Goal: Task Accomplishment & Management: Manage account settings

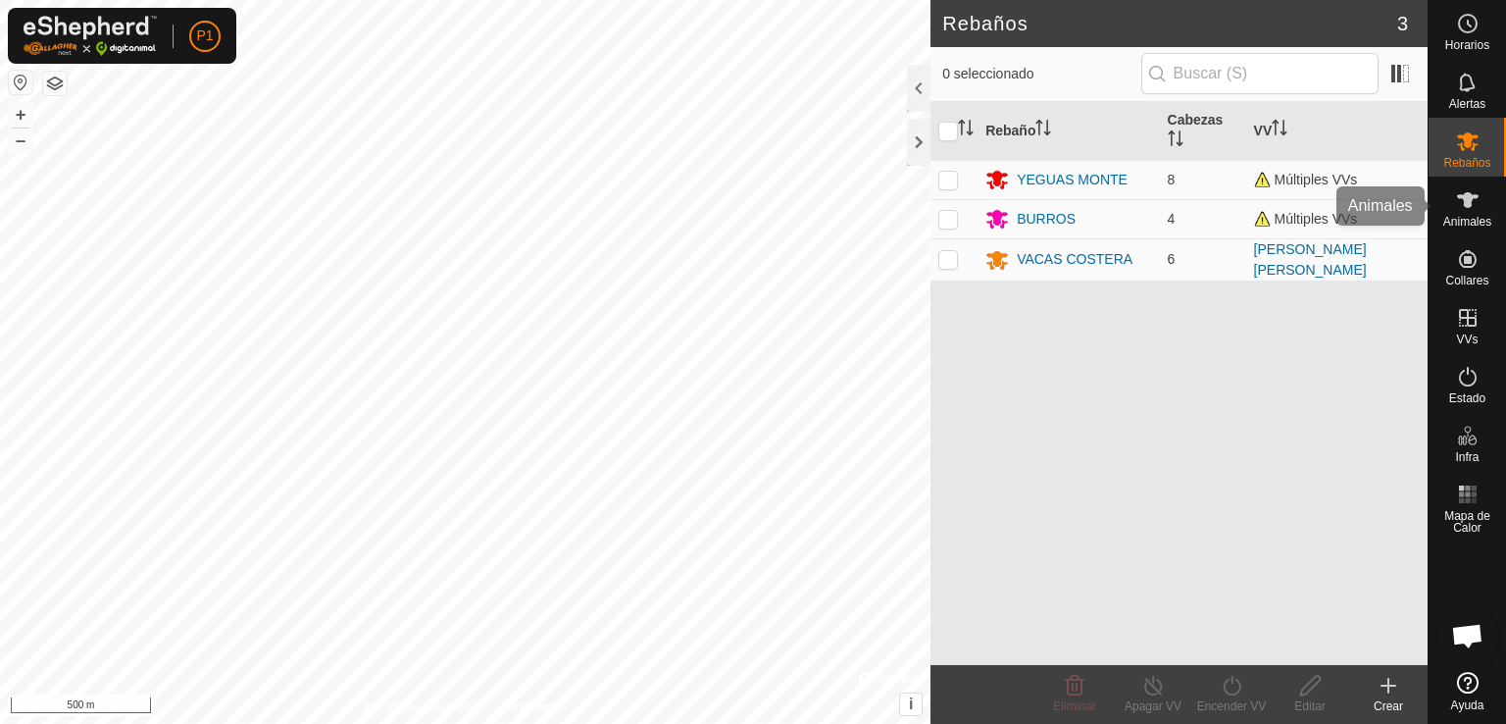
click at [1475, 216] on span "Animales" at bounding box center [1467, 222] width 48 height 12
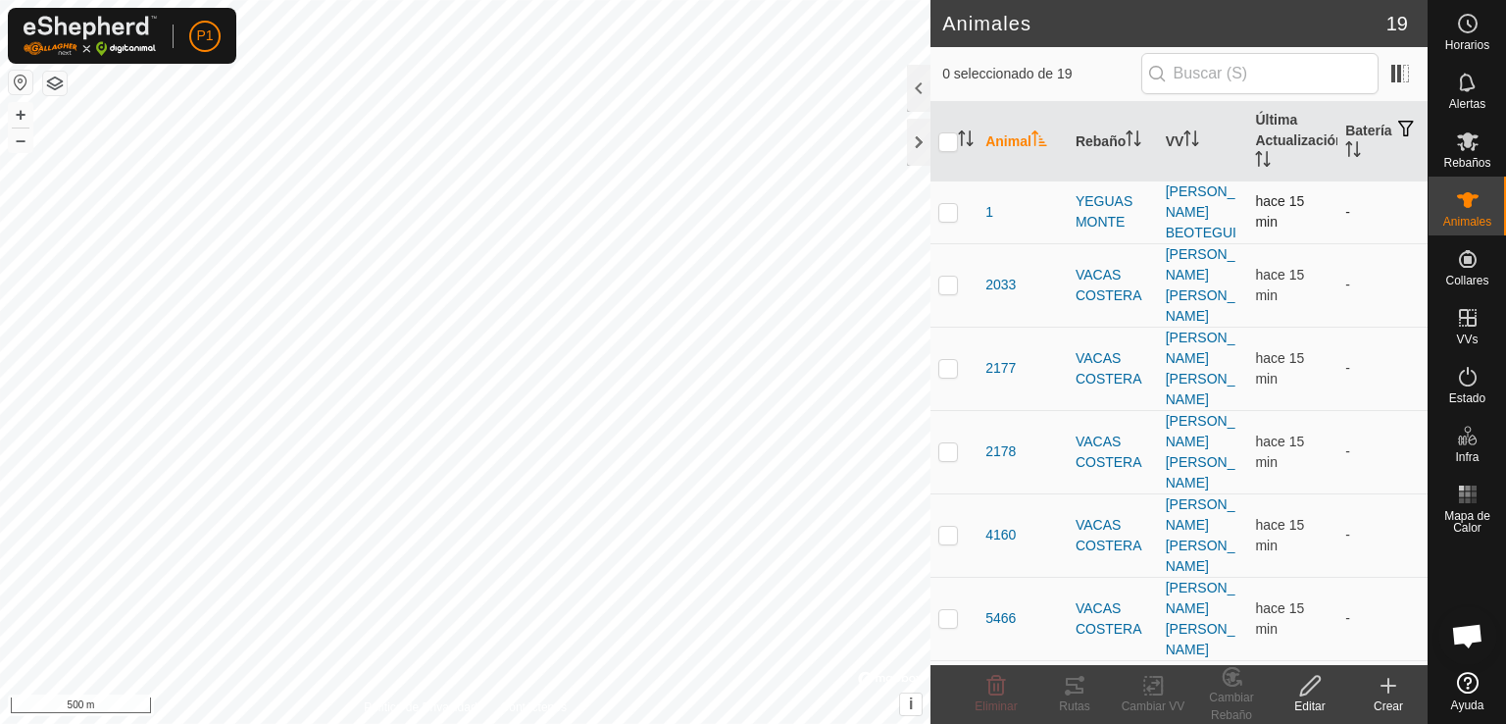
click at [949, 204] on p-checkbox at bounding box center [948, 212] width 20 height 16
checkbox input "true"
click at [1322, 706] on div "Editar" at bounding box center [1310, 706] width 78 height 18
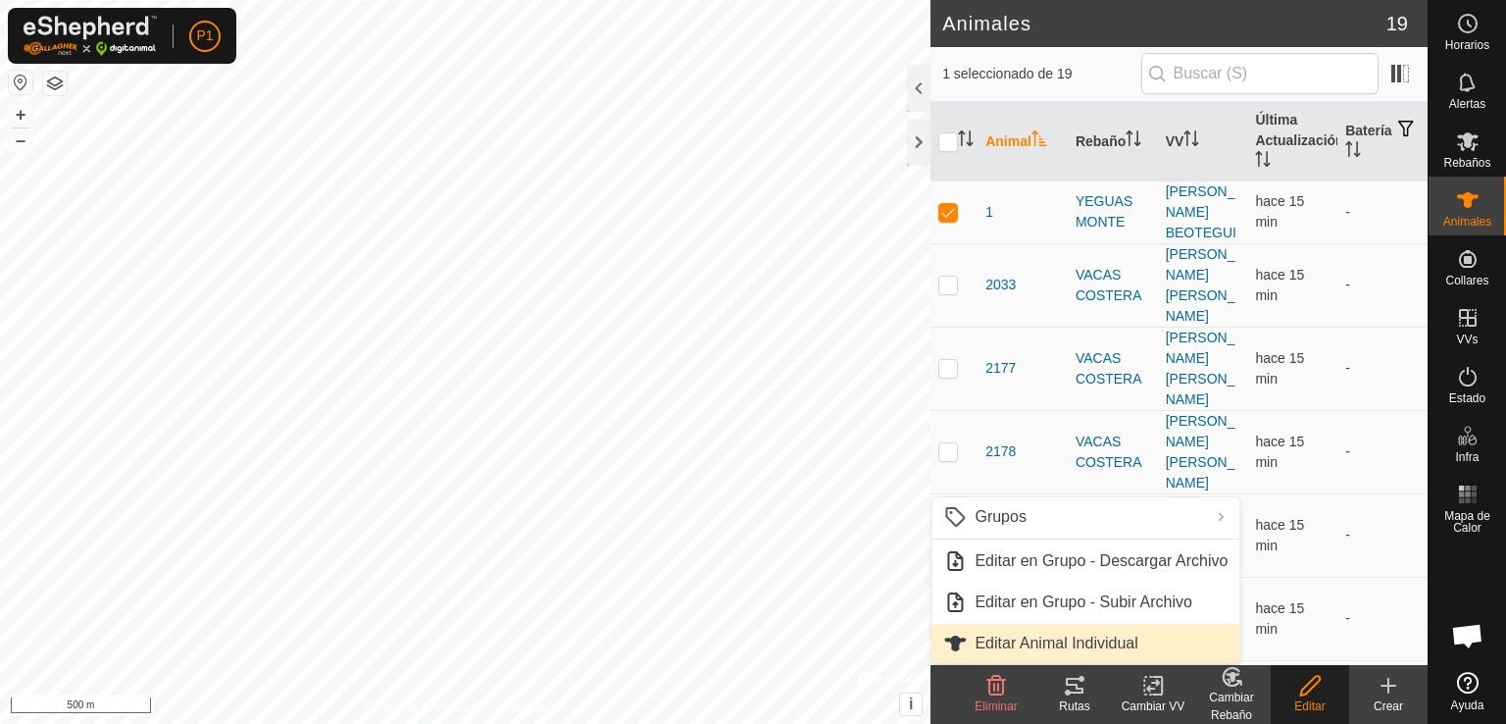
click at [1089, 641] on link "Editar Animal Individual" at bounding box center [1085, 643] width 308 height 39
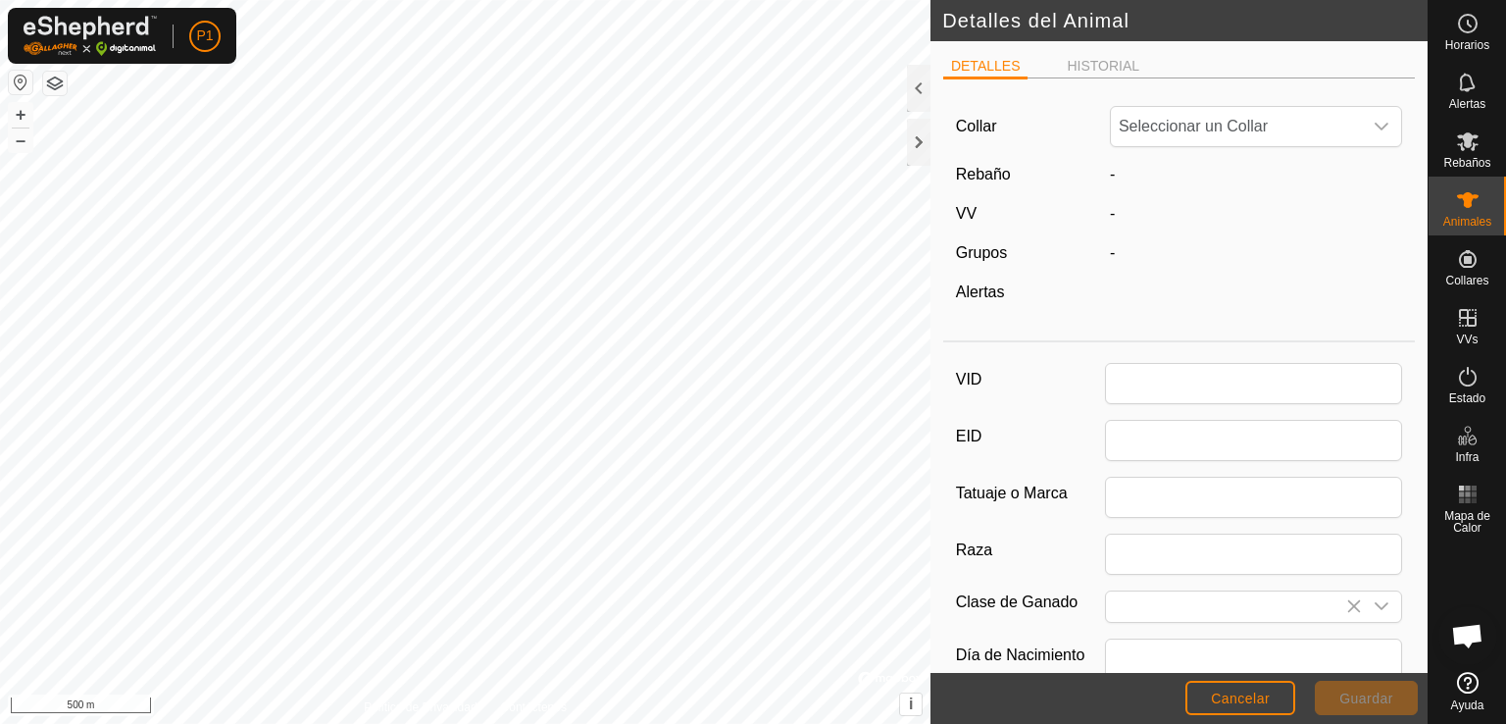
type input "1"
type input "0"
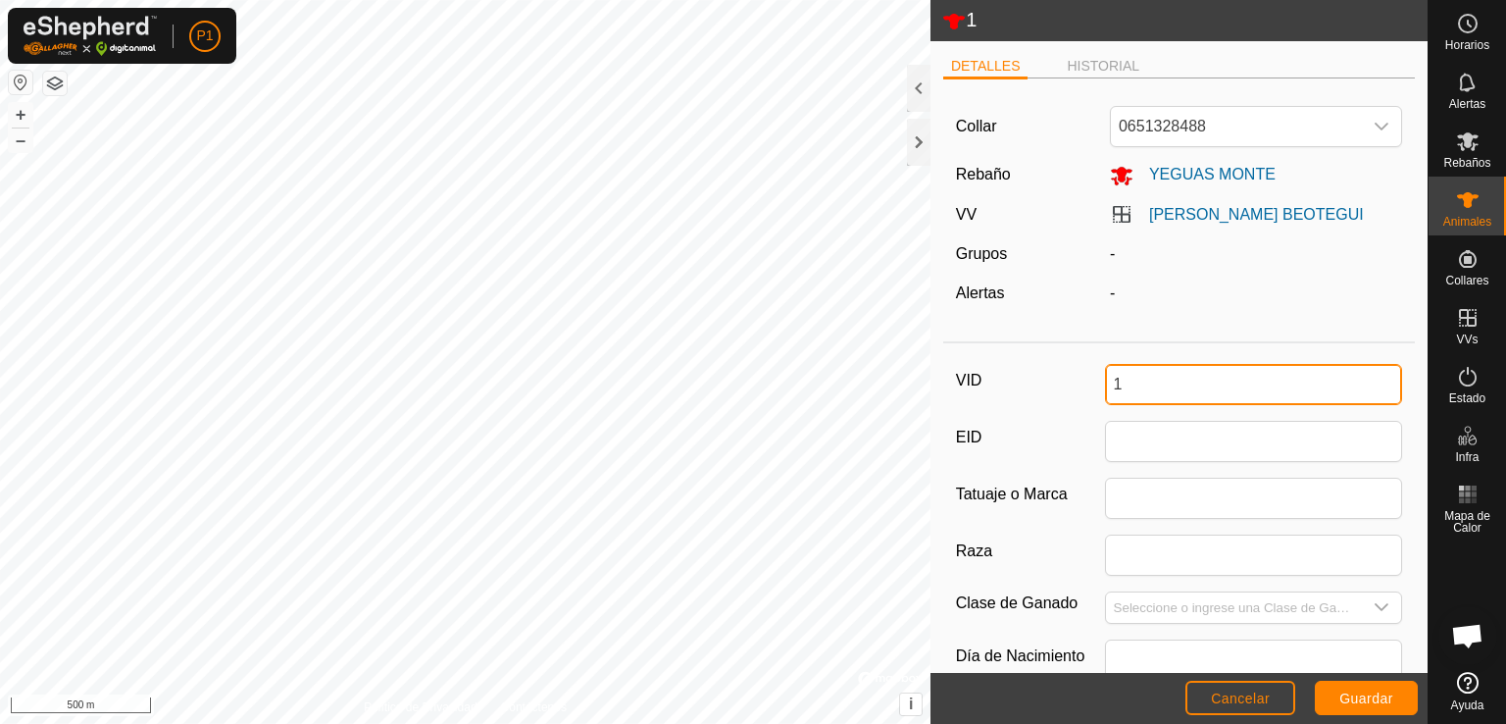
click at [1173, 369] on input "1" at bounding box center [1254, 384] width 298 height 41
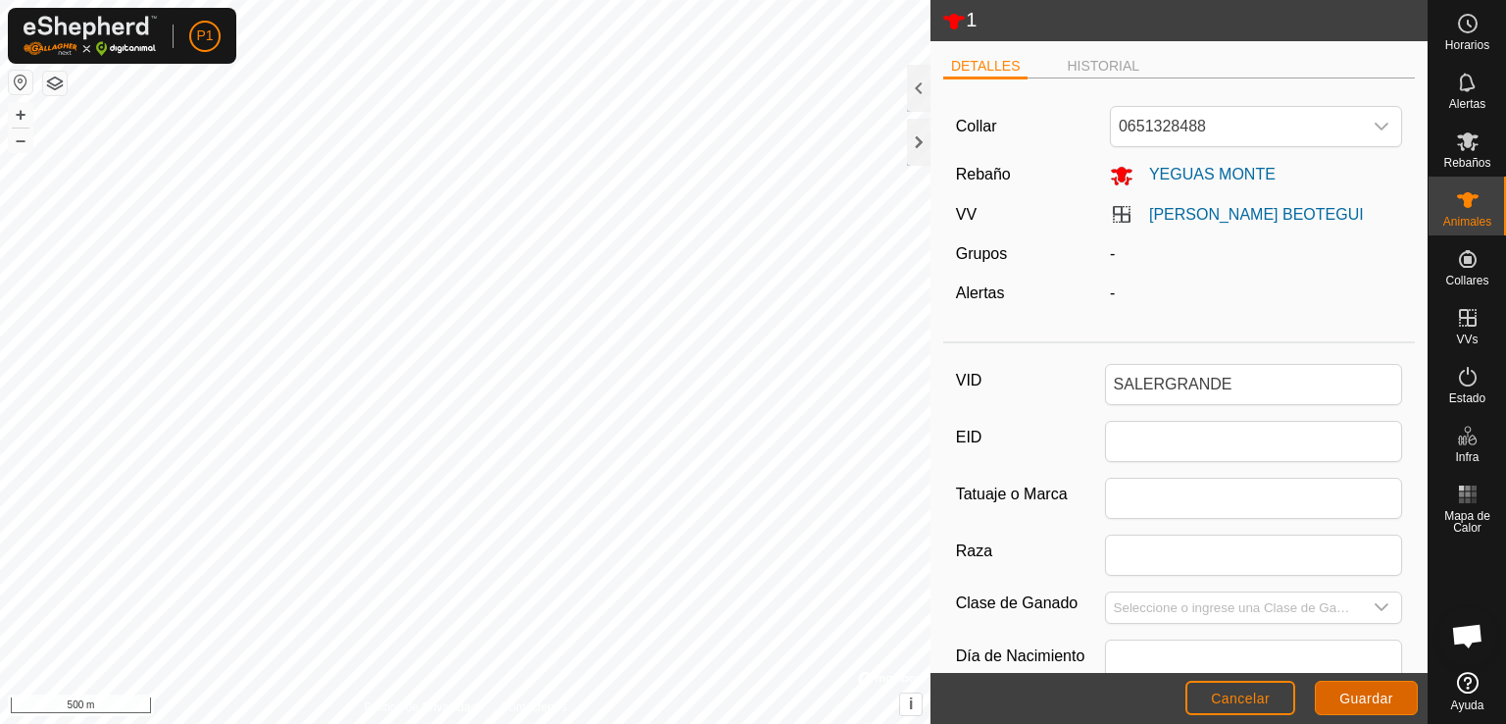
click at [1378, 703] on span "Guardar" at bounding box center [1366, 698] width 54 height 16
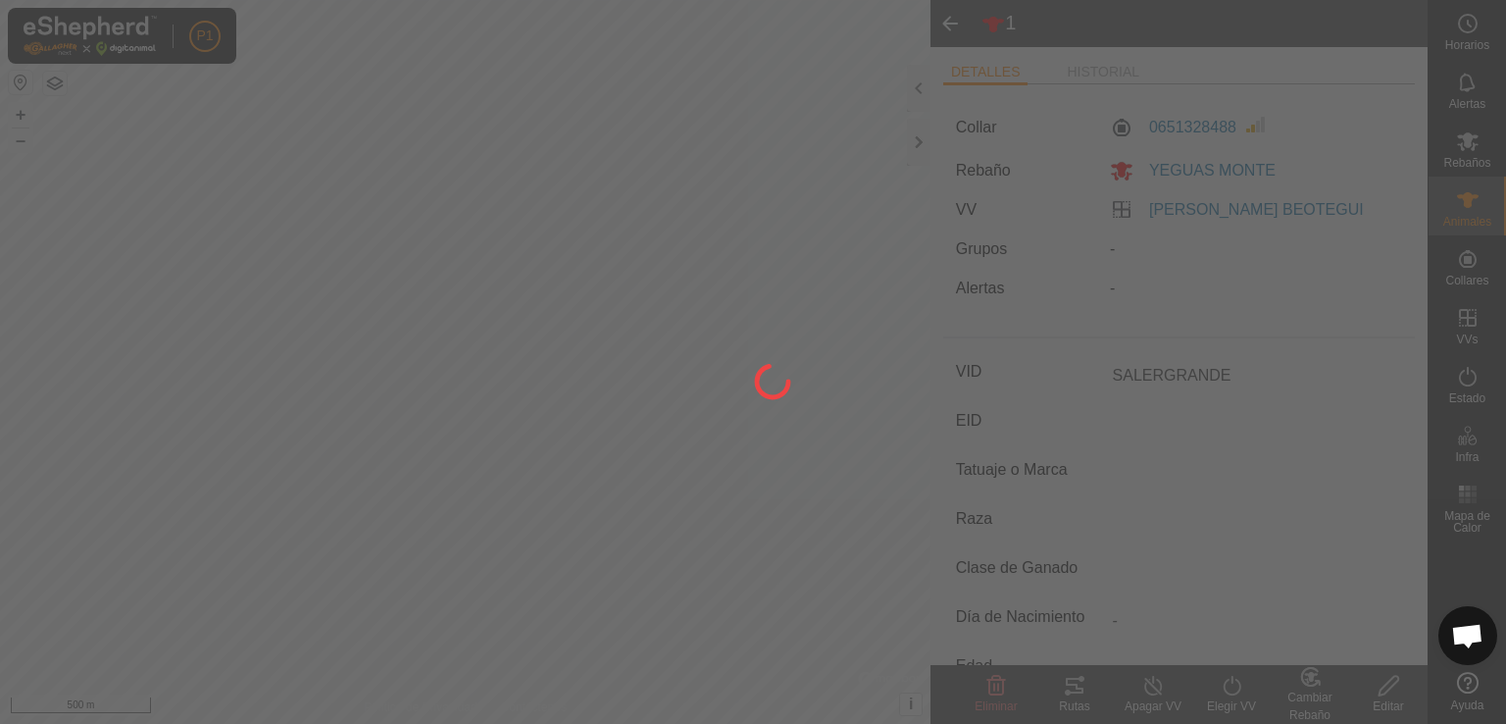
type input "SALERGRANDE"
type input "-"
type input "0 kg"
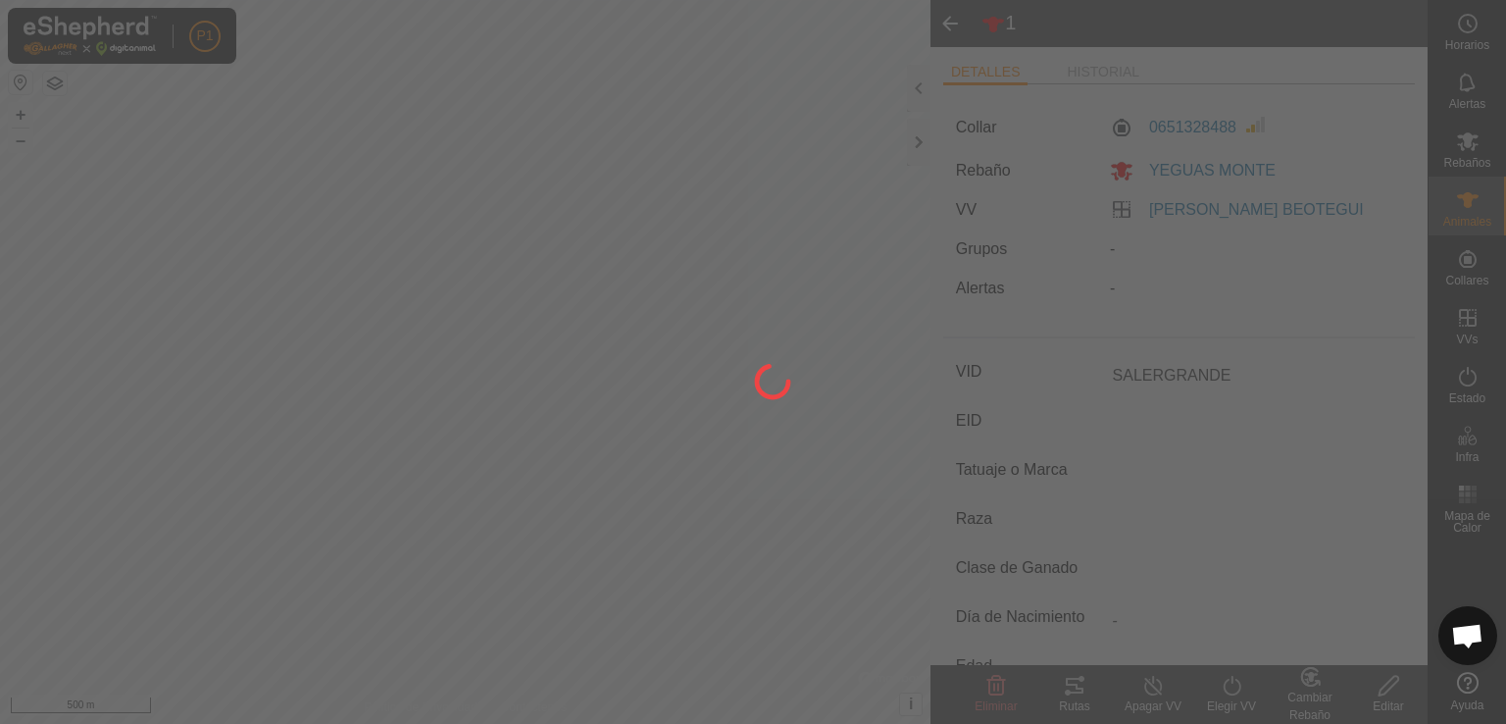
type input "-"
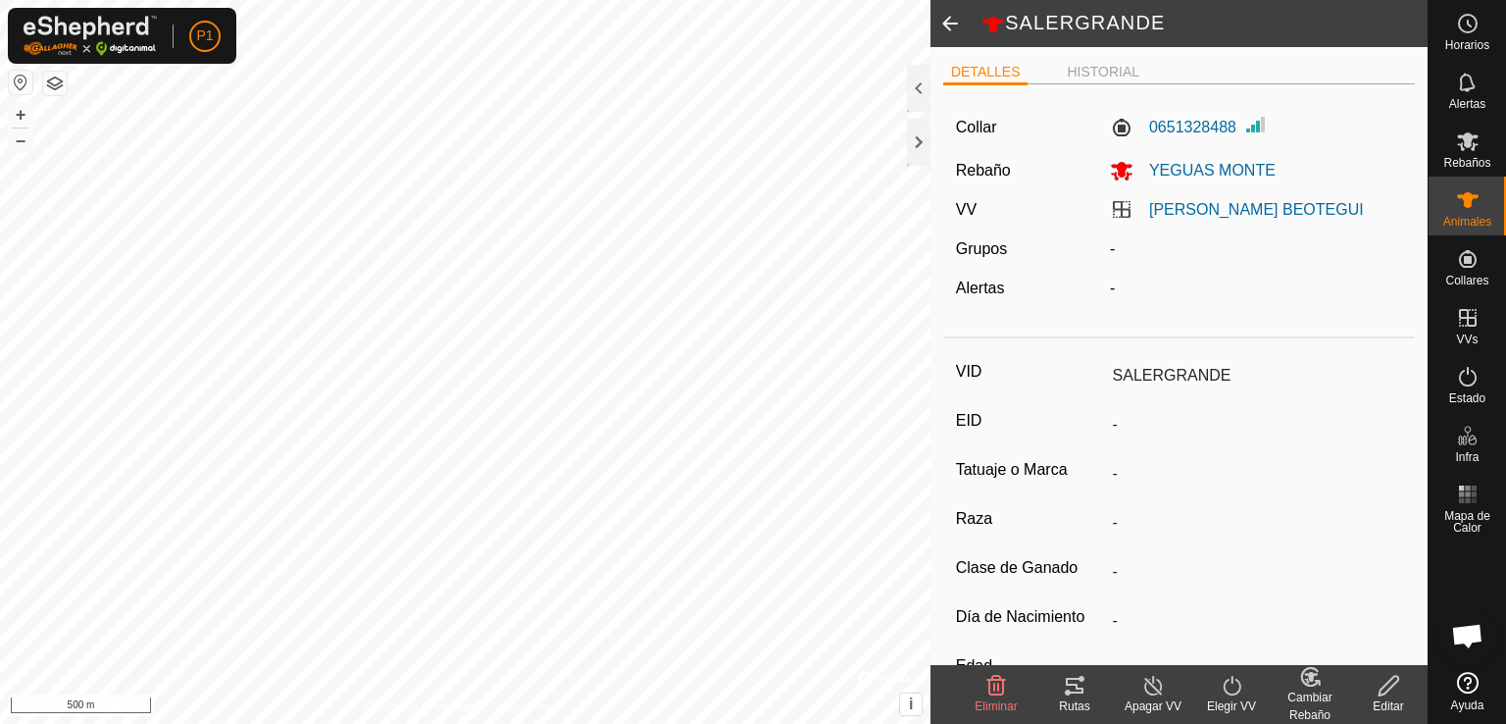
click at [958, 32] on span at bounding box center [950, 23] width 39 height 47
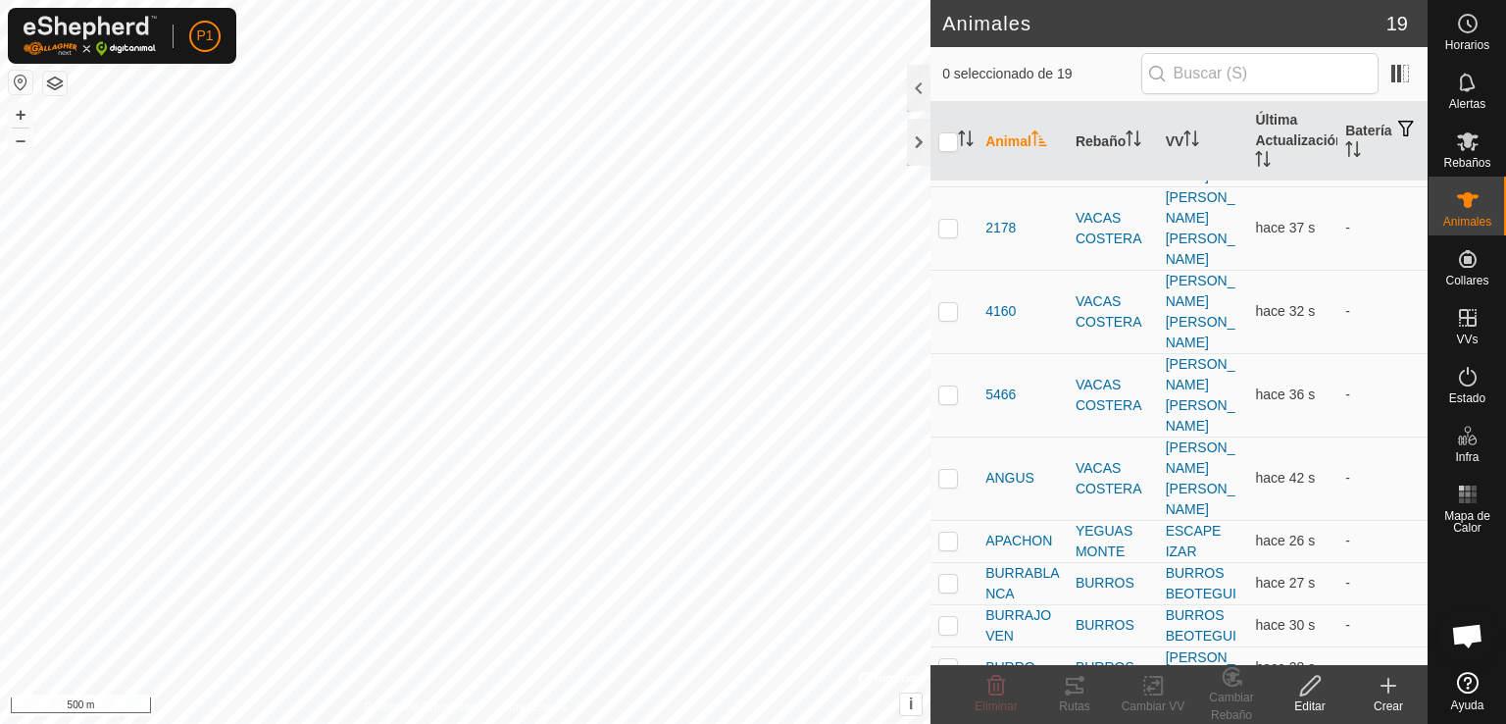
scroll to position [314, 0]
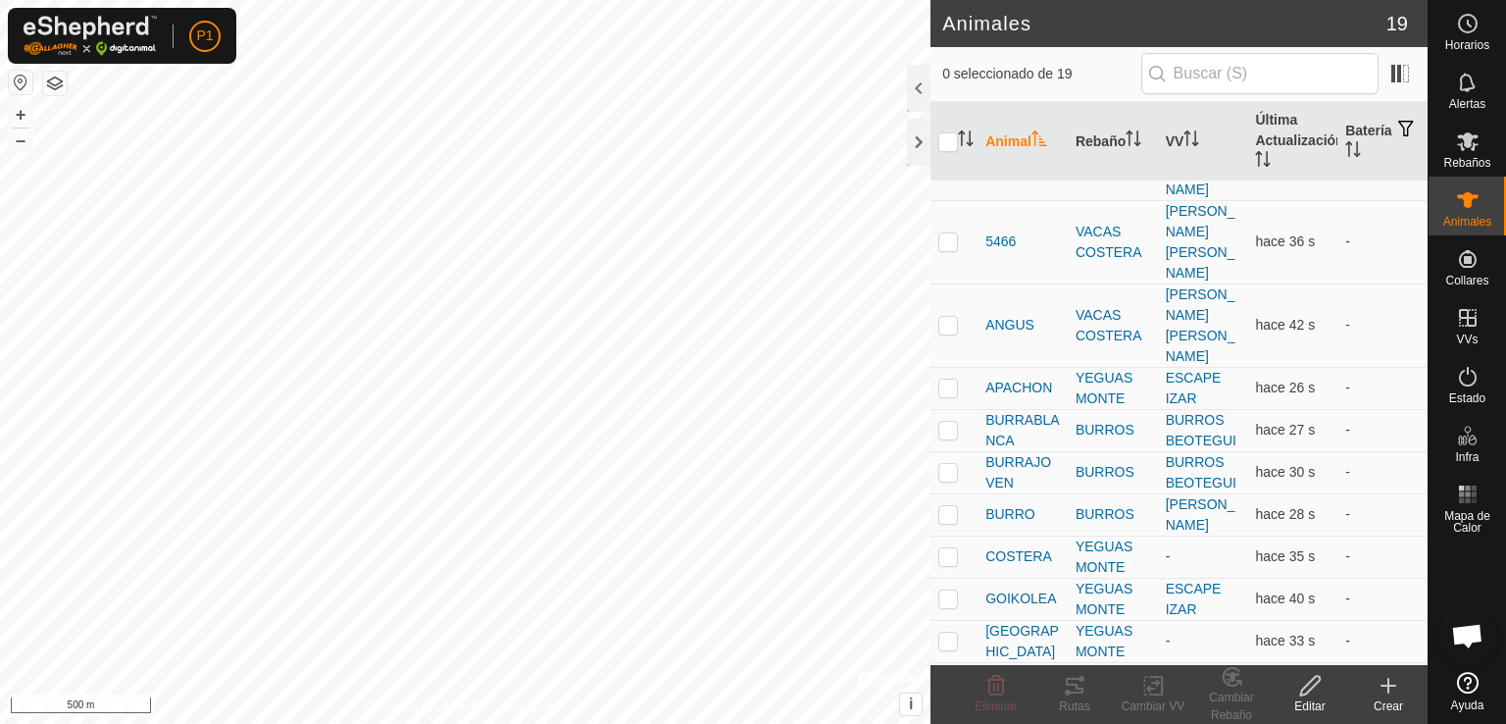
click at [1079, 692] on icon at bounding box center [1075, 686] width 18 height 16
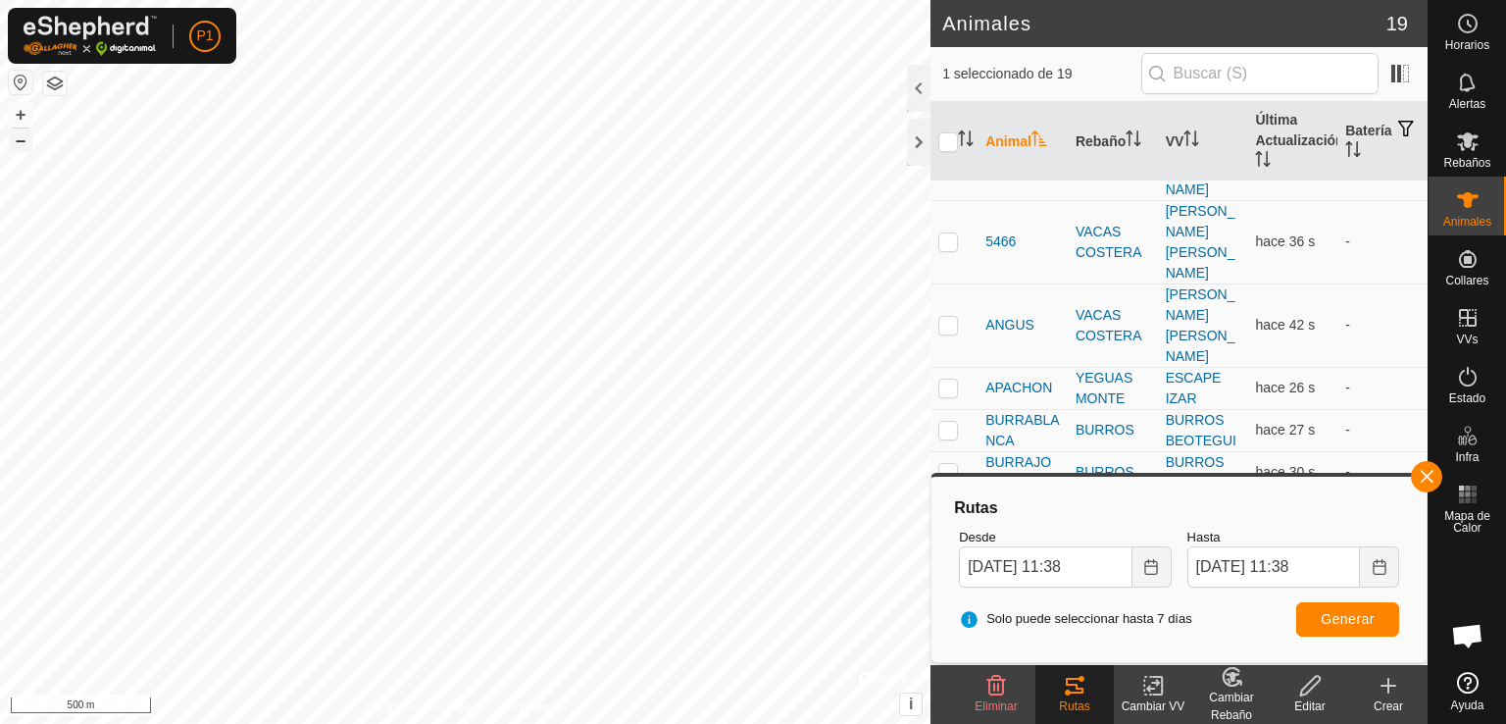
click at [28, 148] on button "–" at bounding box center [21, 140] width 24 height 24
click at [18, 111] on button "+" at bounding box center [21, 115] width 24 height 24
click at [21, 114] on button "+" at bounding box center [21, 115] width 24 height 24
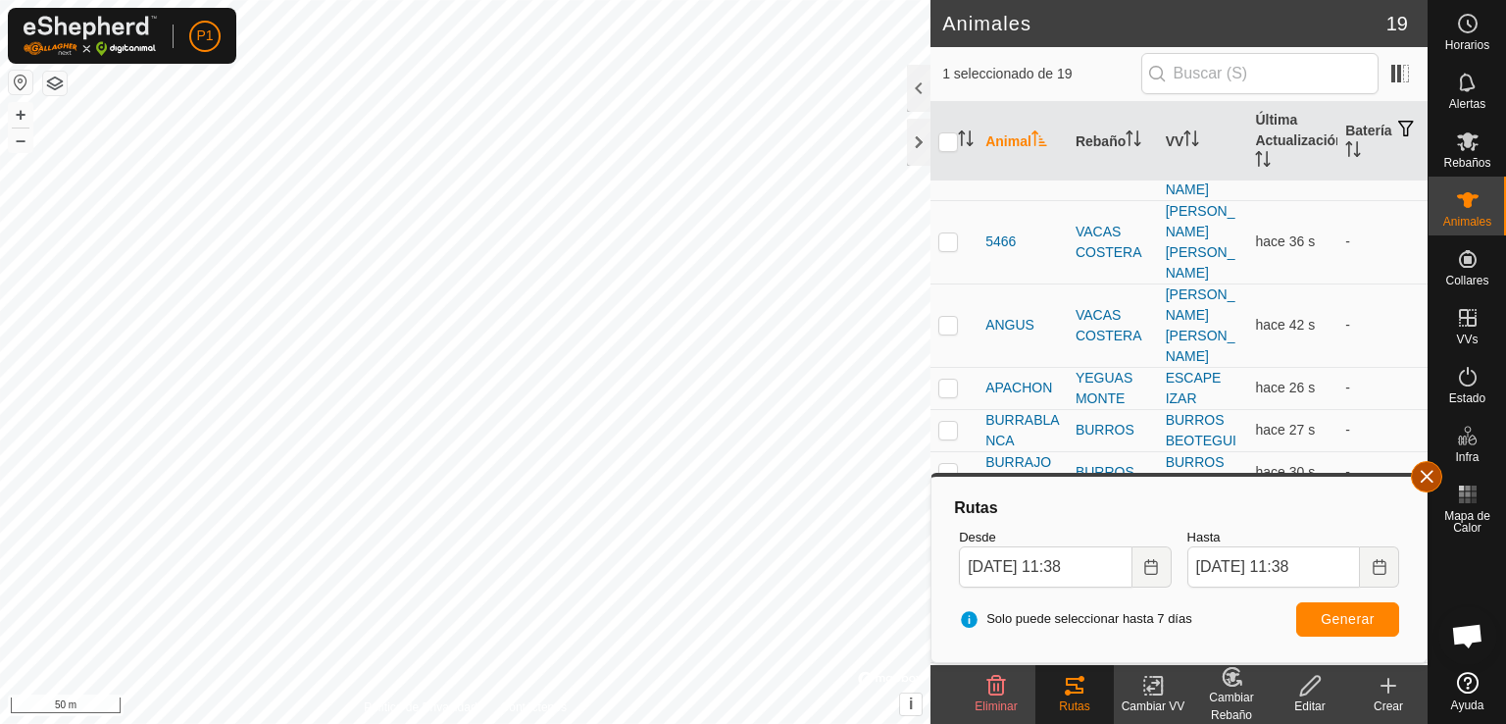
click at [1436, 485] on button "button" at bounding box center [1426, 476] width 31 height 31
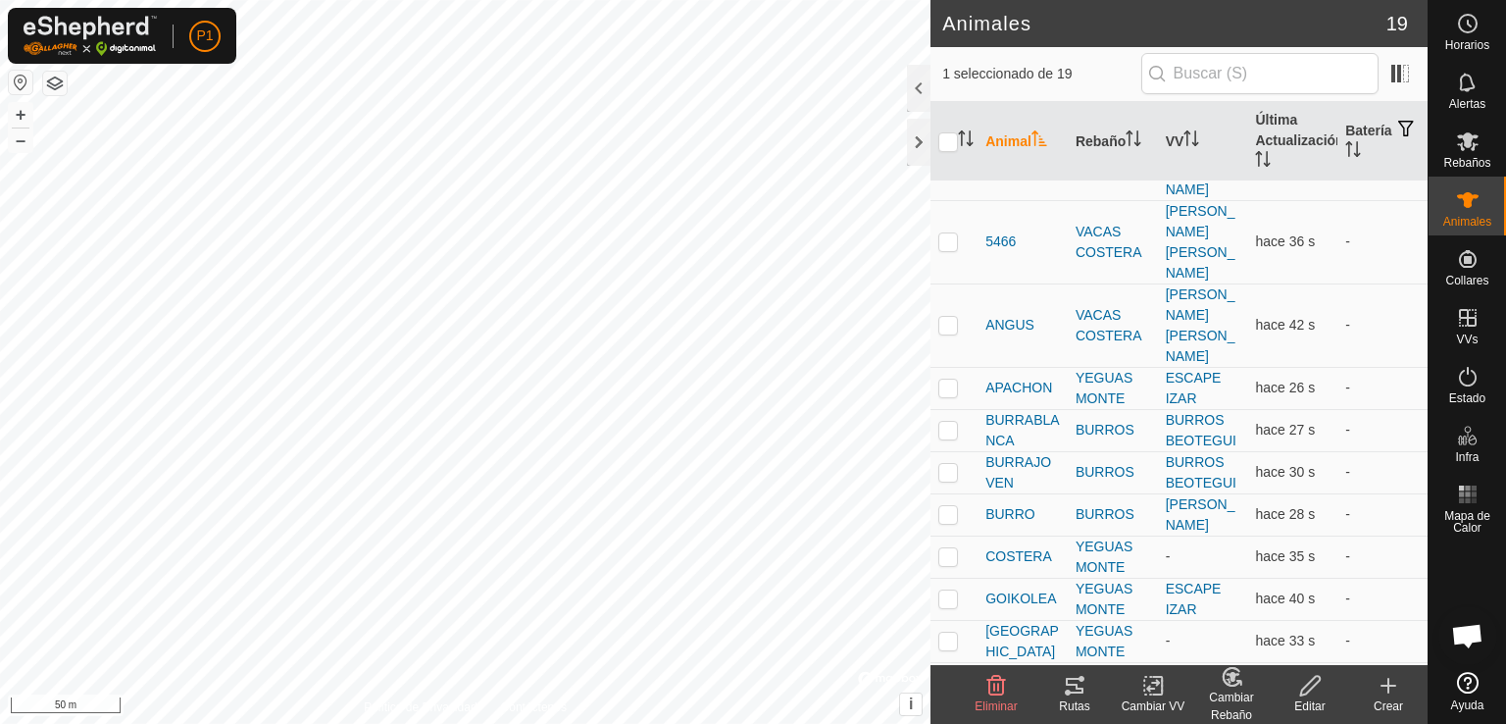
checkbox input "false"
click at [1066, 698] on div "Rutas" at bounding box center [1074, 706] width 78 height 18
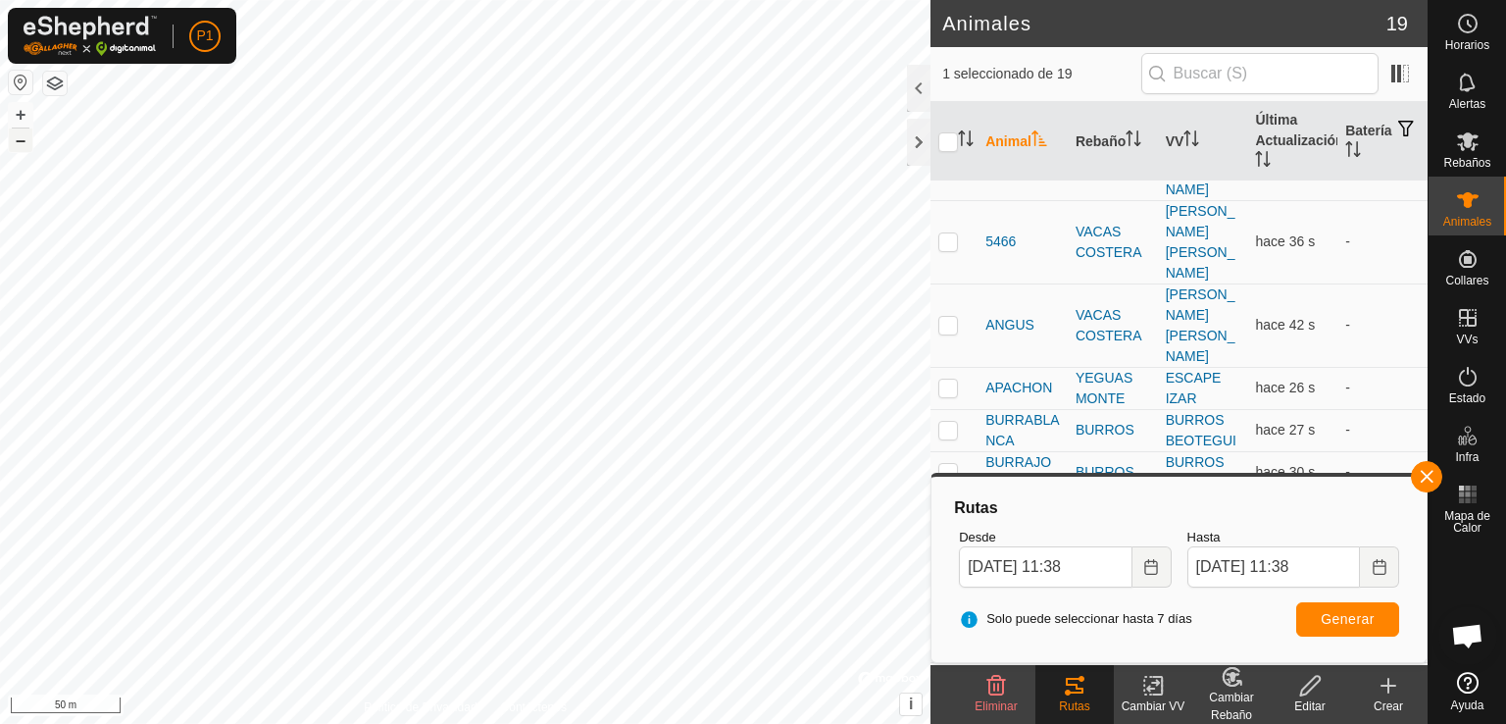
click at [19, 142] on button "–" at bounding box center [21, 140] width 24 height 24
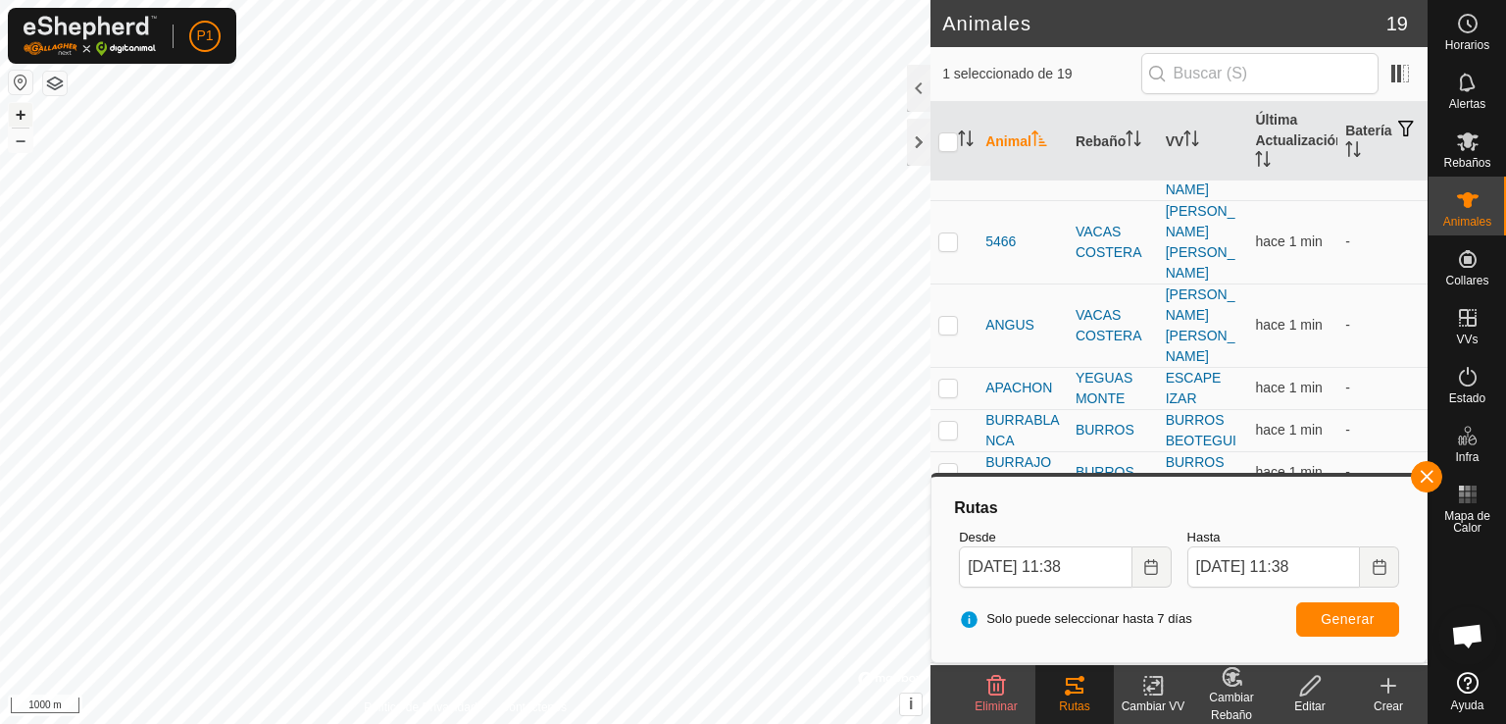
click at [18, 114] on button "+" at bounding box center [21, 115] width 24 height 24
click at [15, 110] on button "+" at bounding box center [21, 115] width 24 height 24
click at [1421, 482] on button "button" at bounding box center [1426, 476] width 31 height 31
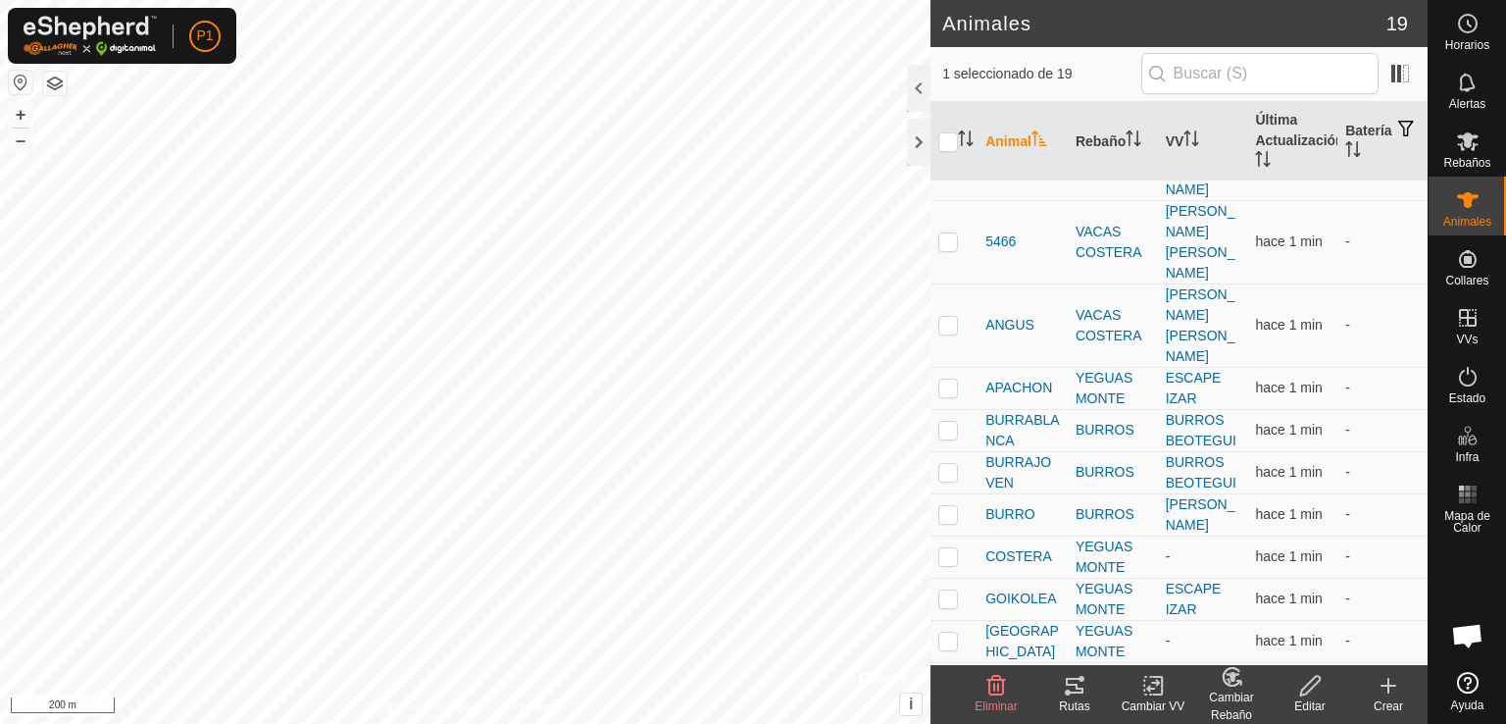
checkbox input "false"
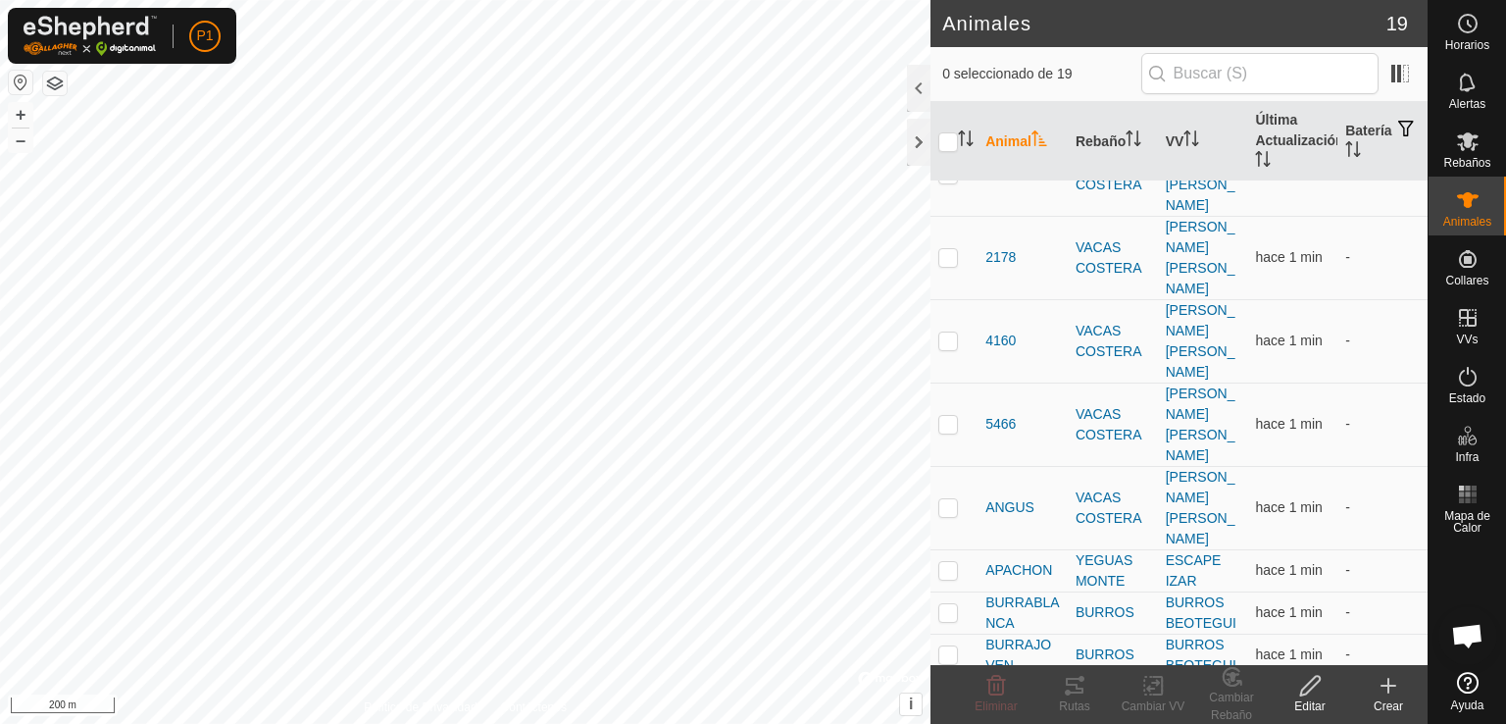
scroll to position [129, 0]
click at [945, 564] on p-checkbox at bounding box center [948, 572] width 20 height 16
checkbox input "true"
click at [1077, 687] on icon at bounding box center [1075, 686] width 18 height 16
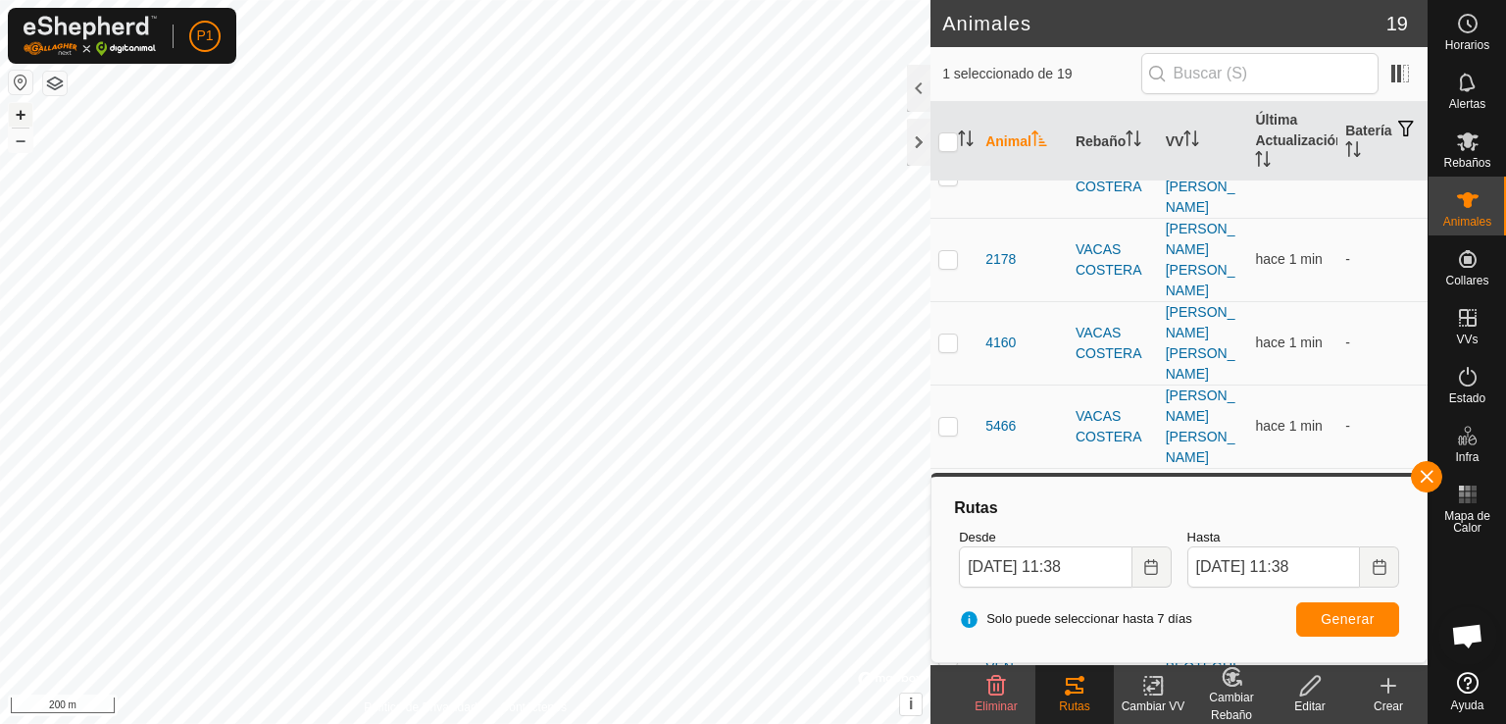
click at [25, 122] on button "+" at bounding box center [21, 115] width 24 height 24
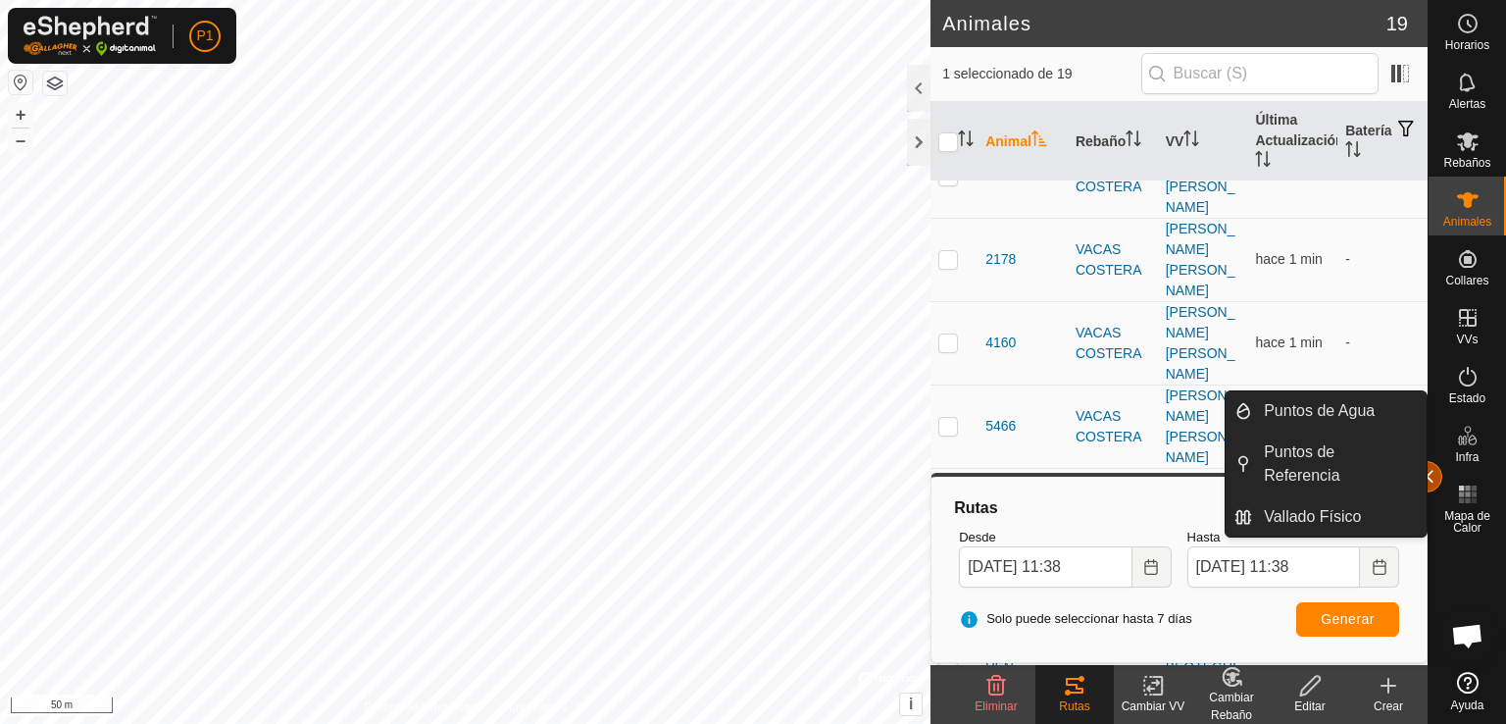
click at [1428, 465] on button "button" at bounding box center [1426, 476] width 31 height 31
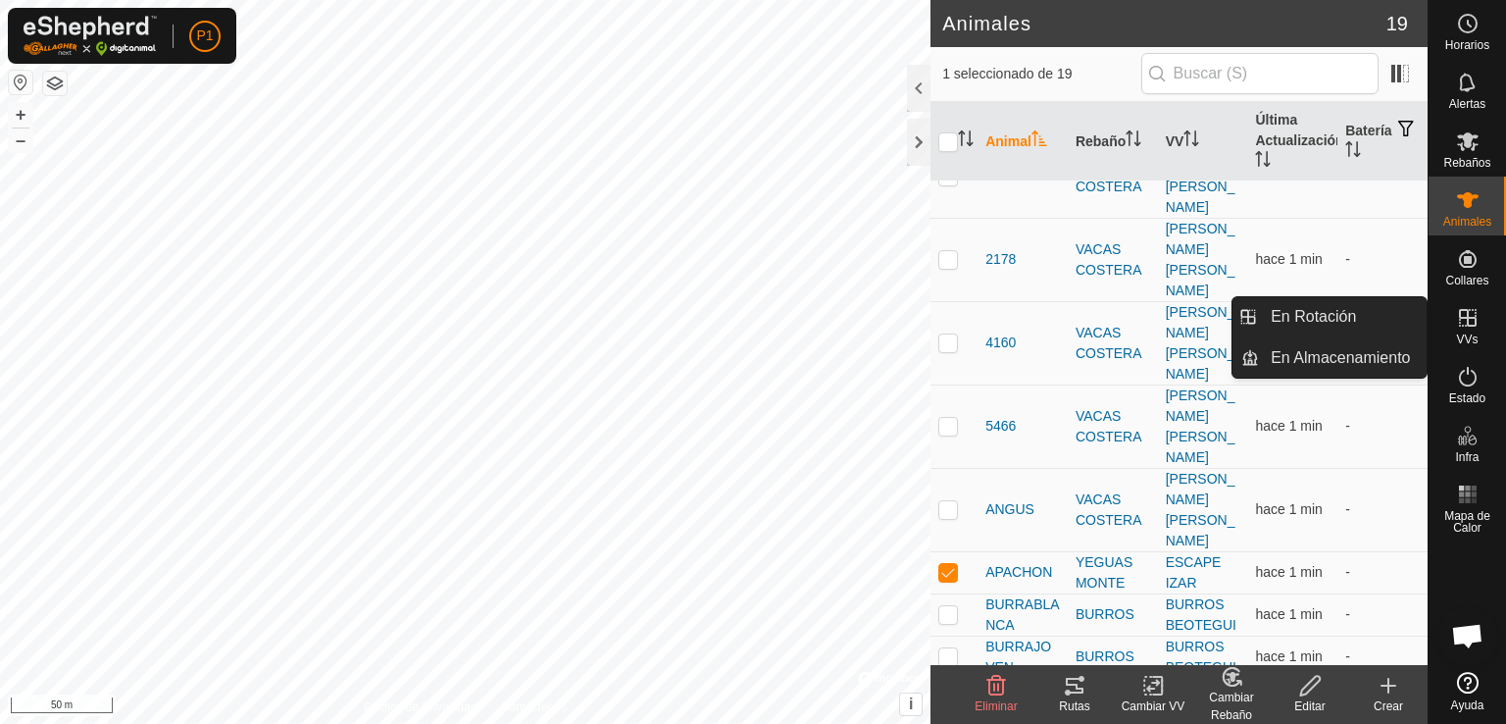
click at [1461, 326] on icon at bounding box center [1468, 318] width 24 height 24
click at [1392, 314] on link "En Rotación" at bounding box center [1343, 316] width 168 height 39
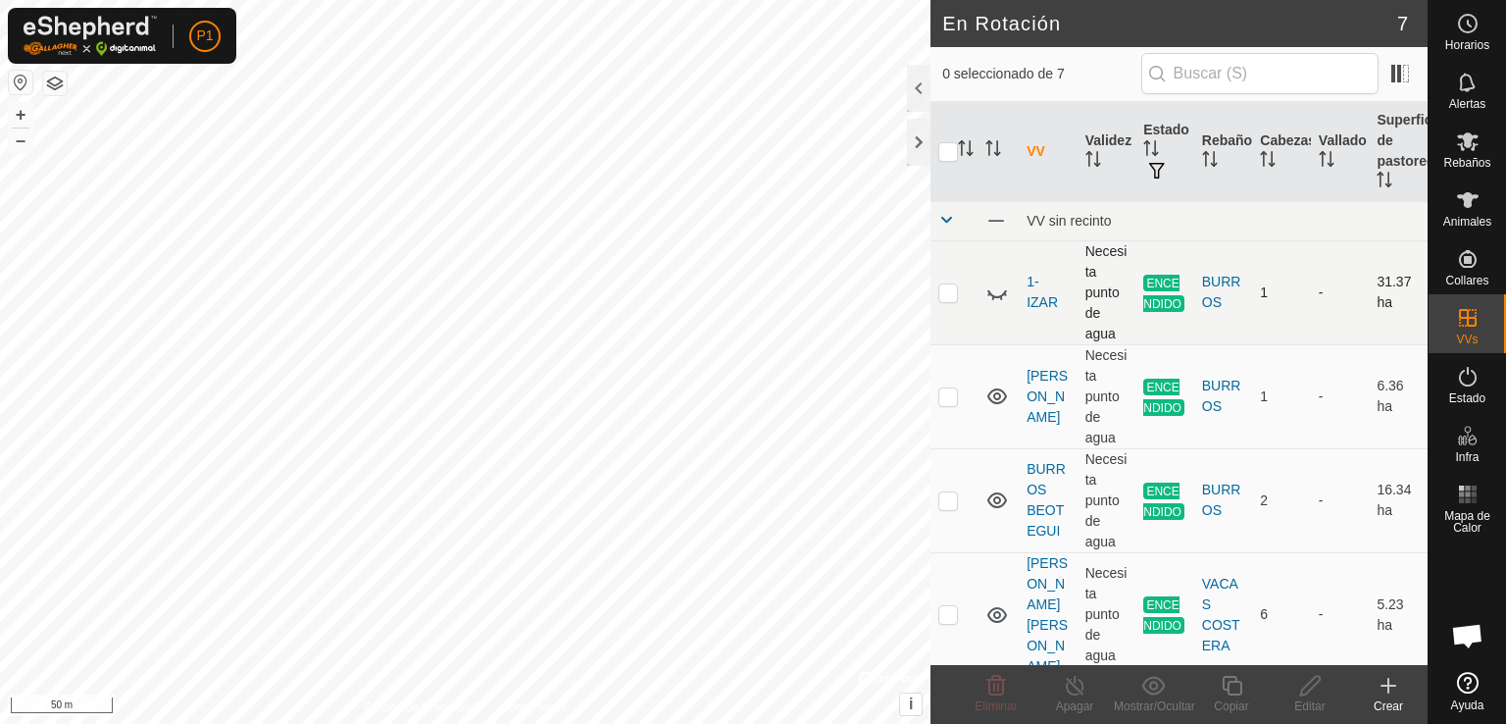
click at [941, 305] on td at bounding box center [954, 292] width 47 height 104
click at [953, 293] on p-checkbox at bounding box center [948, 292] width 20 height 16
checkbox input "false"
click at [938, 391] on p-checkbox at bounding box center [948, 396] width 20 height 16
checkbox input "true"
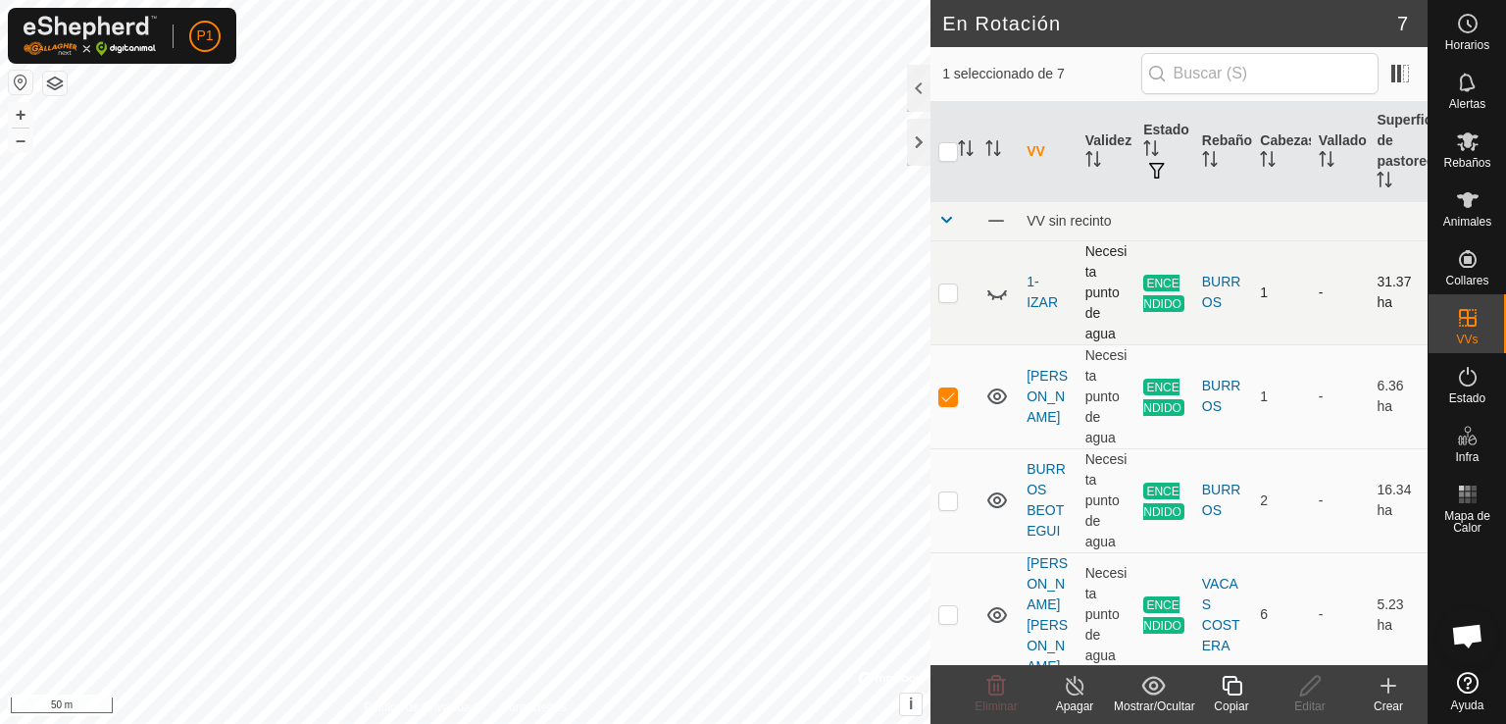
click at [934, 285] on td at bounding box center [954, 292] width 47 height 104
checkbox input "true"
click at [943, 404] on td at bounding box center [954, 396] width 47 height 104
checkbox input "false"
click at [1149, 685] on icon at bounding box center [1153, 685] width 24 height 19
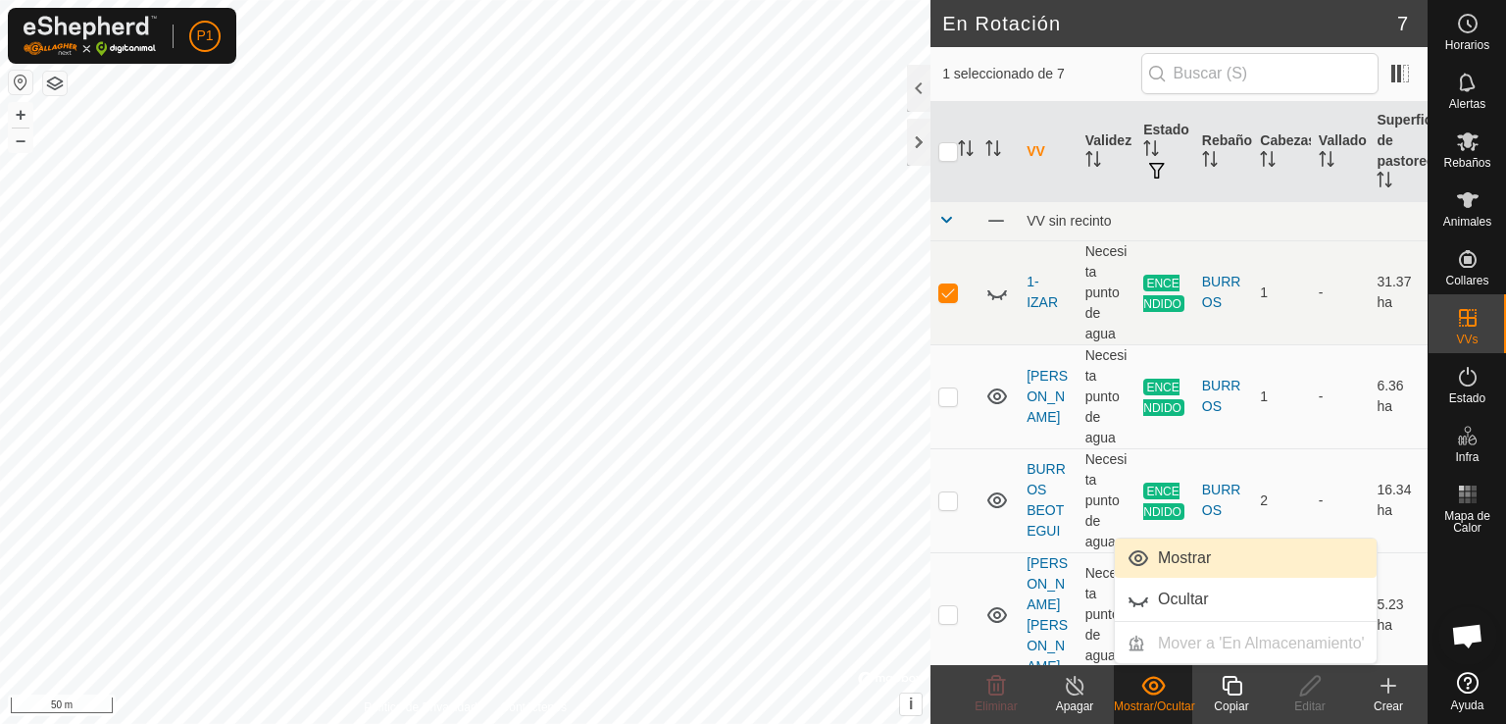
click at [1200, 546] on link "Mostrar" at bounding box center [1246, 557] width 262 height 39
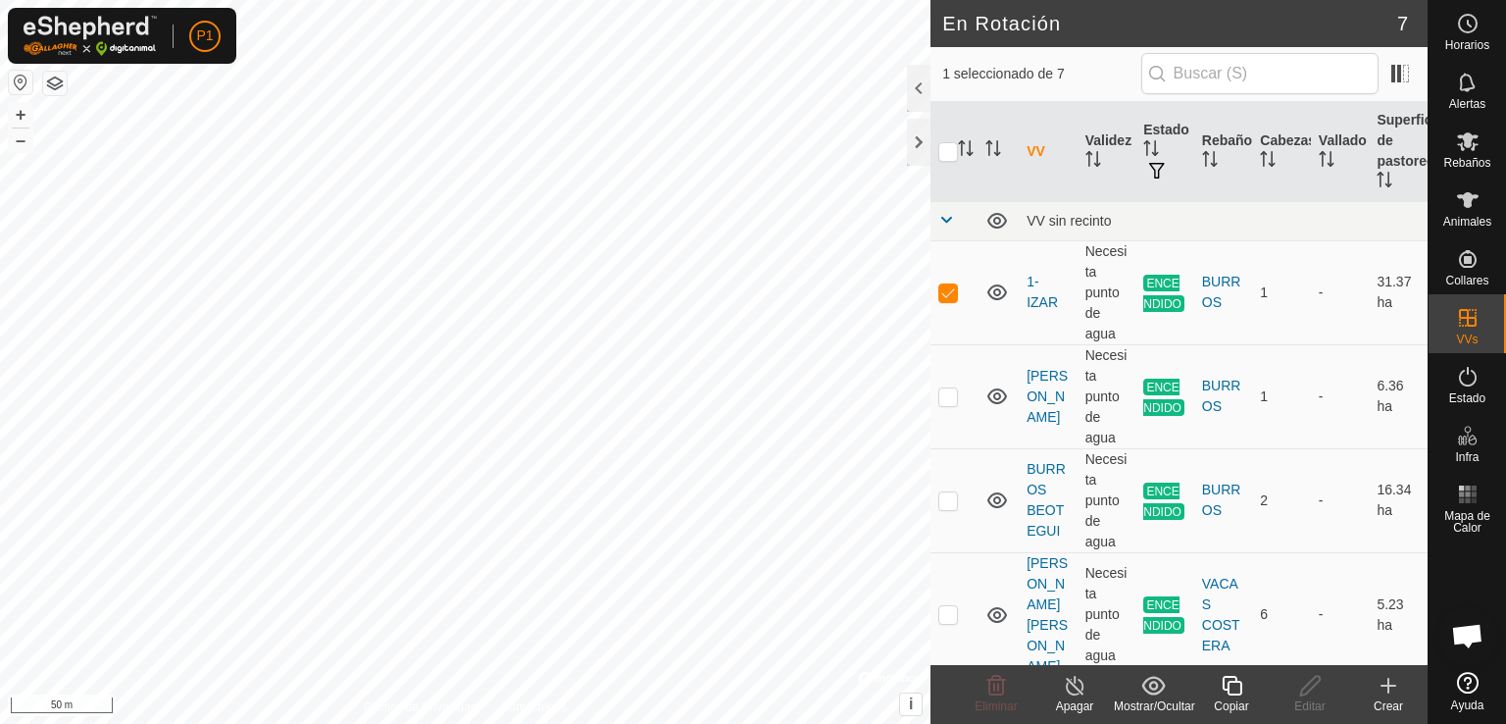
click at [1099, 692] on turn-off-svg-icon at bounding box center [1074, 686] width 78 height 24
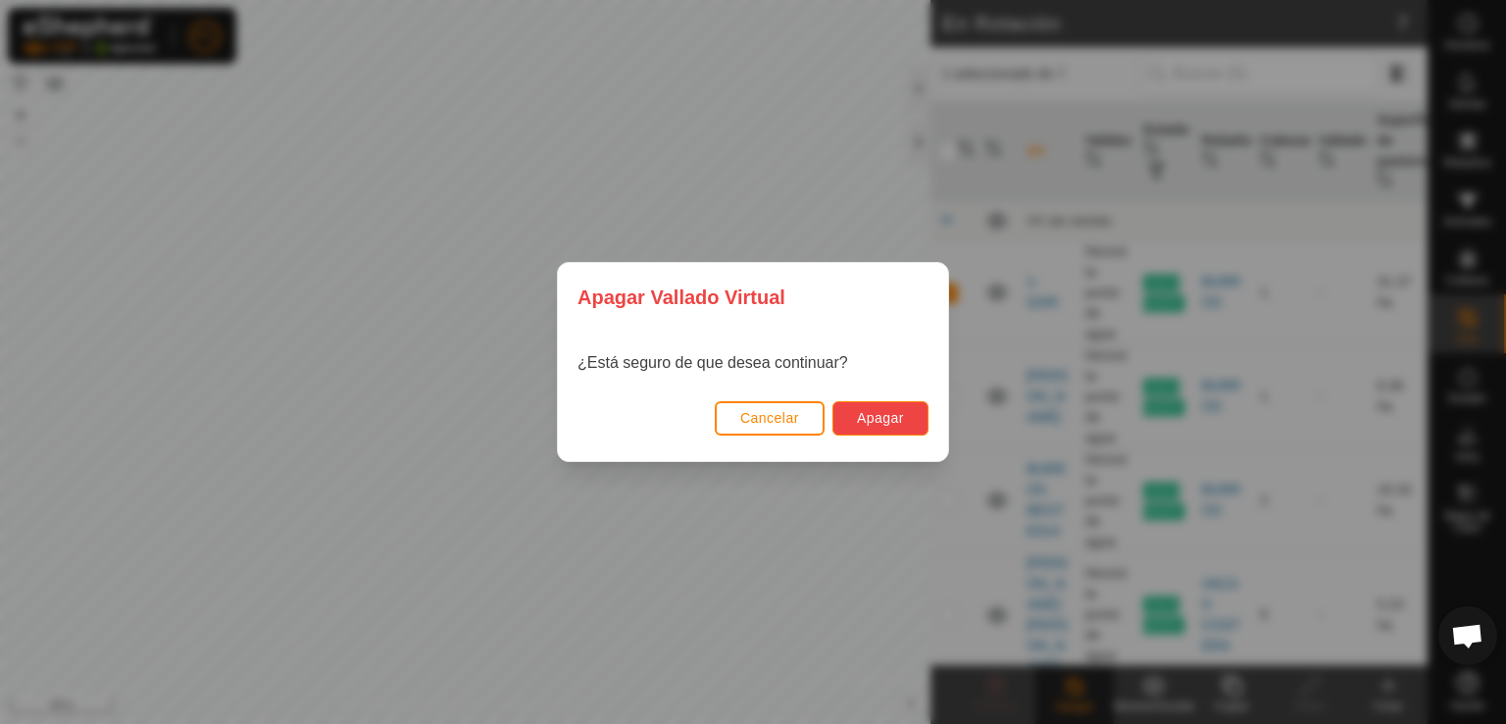
click at [877, 422] on span "Apagar" at bounding box center [880, 418] width 47 height 16
